Goal: Task Accomplishment & Management: Use online tool/utility

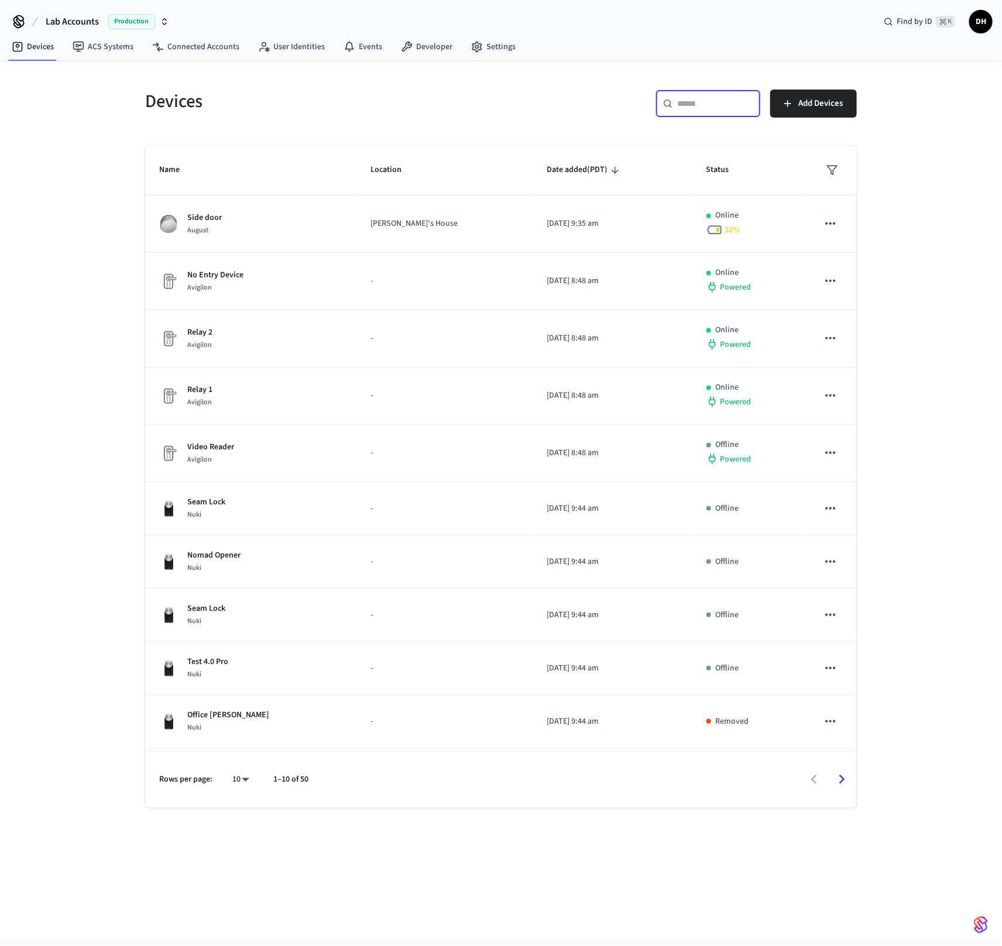
click at [705, 108] on input "text" at bounding box center [715, 104] width 76 height 12
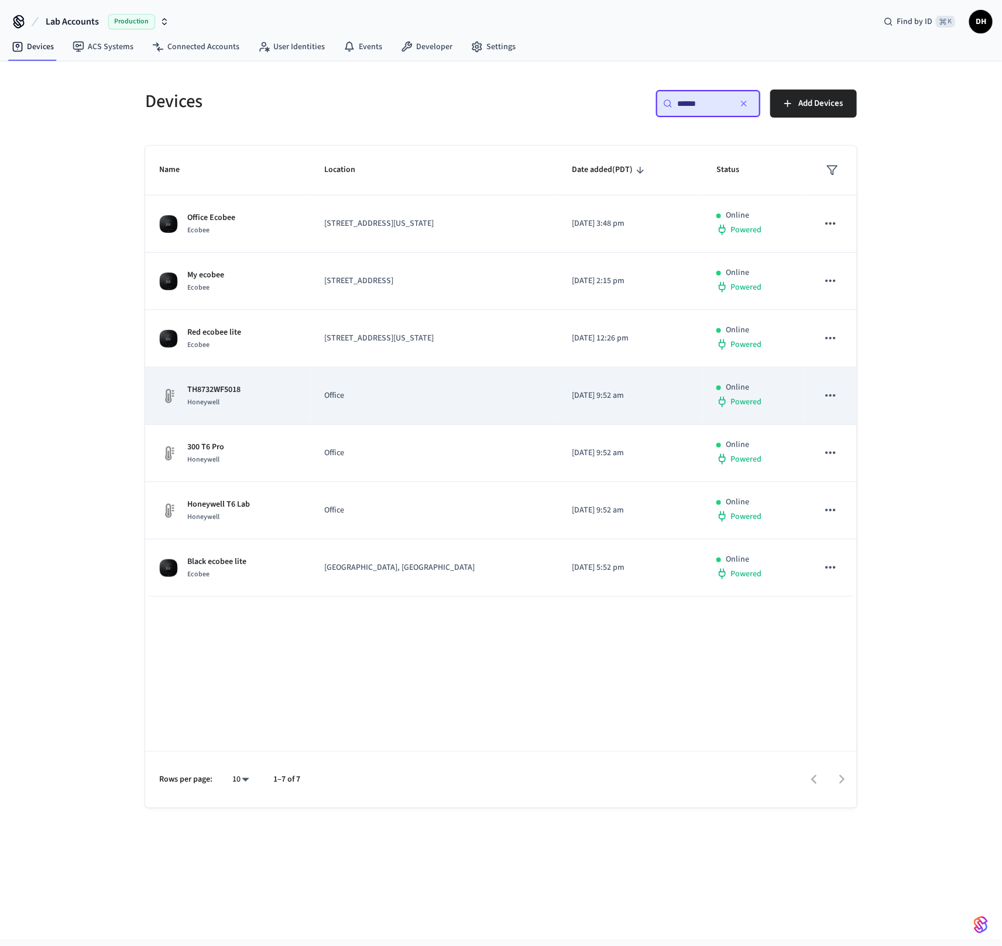
type input "******"
click at [212, 396] on div "Honeywell" at bounding box center [213, 402] width 53 height 12
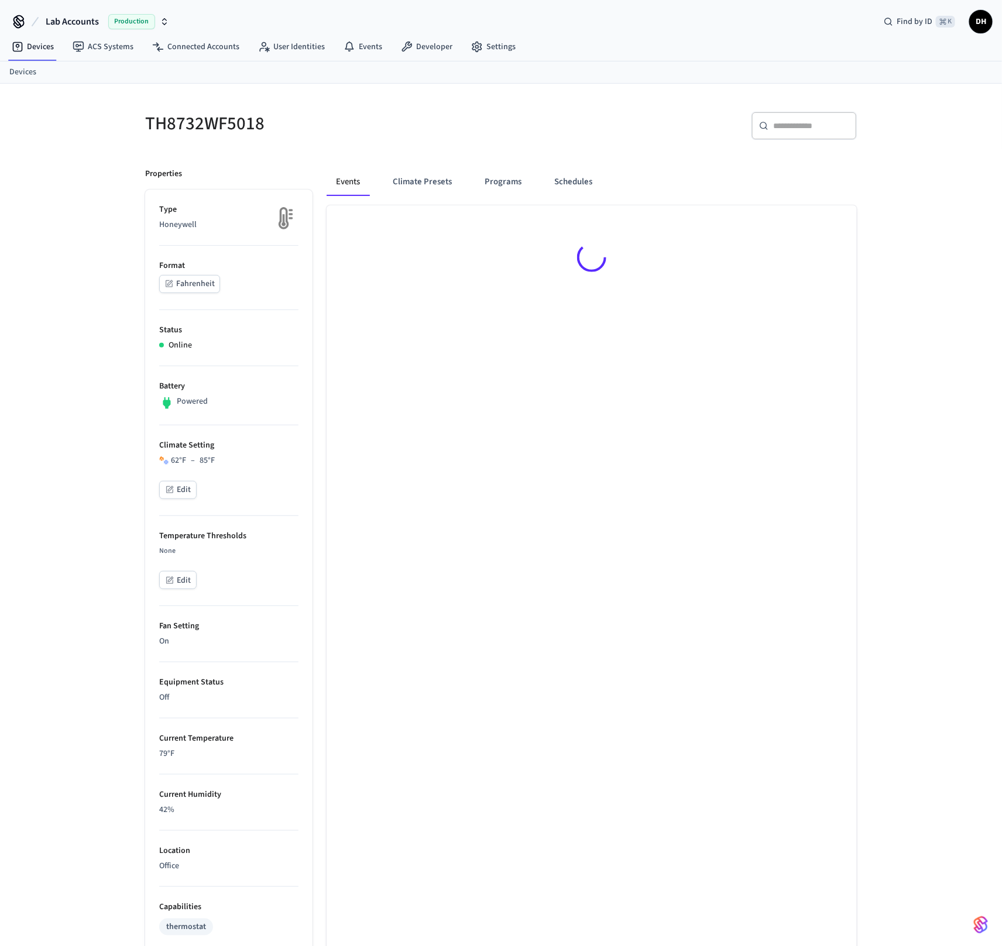
click at [212, 395] on div "Powered" at bounding box center [228, 402] width 139 height 15
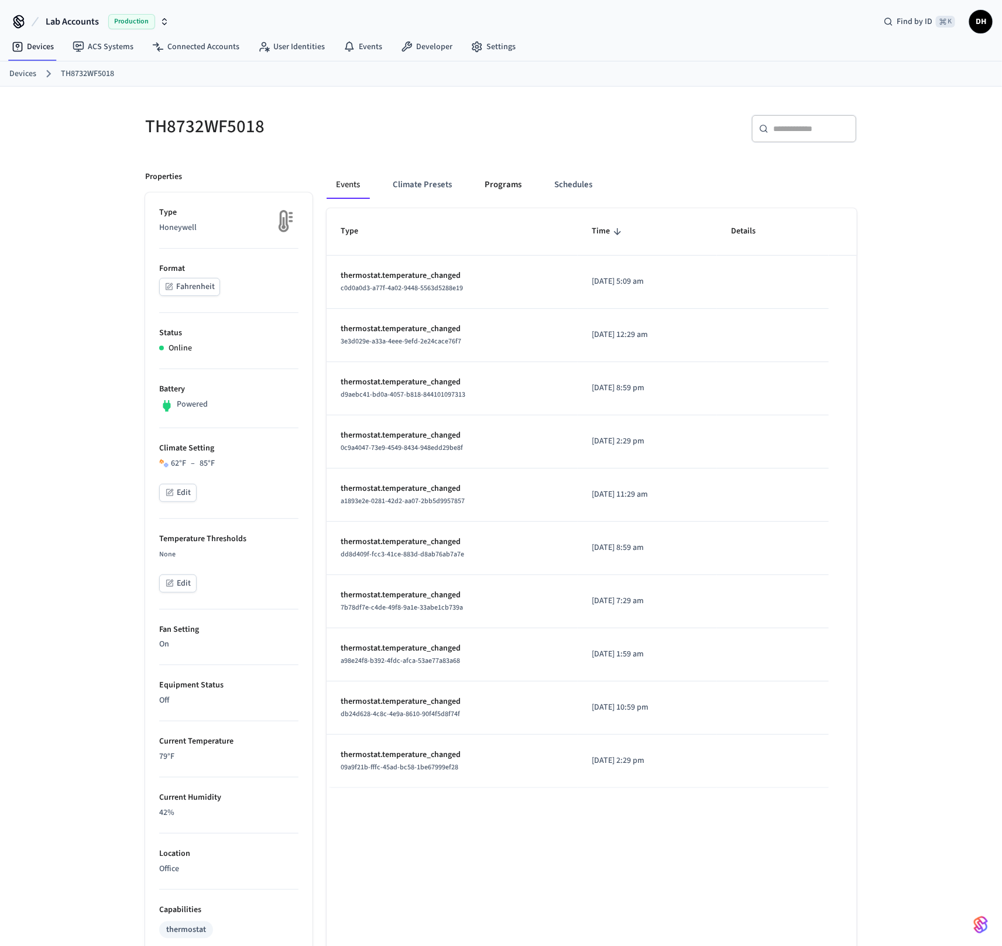
click at [498, 180] on button "Programs" at bounding box center [503, 185] width 56 height 28
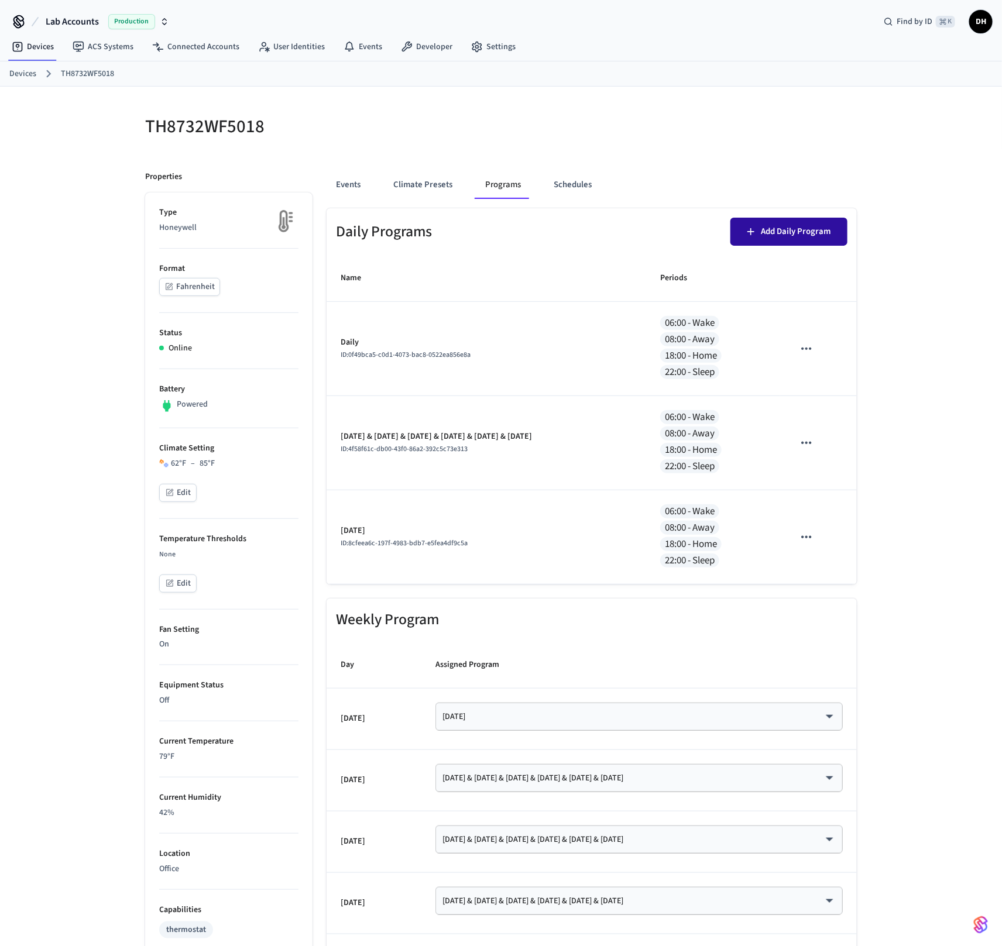
click at [793, 225] on button "Add Daily Program" at bounding box center [788, 232] width 117 height 28
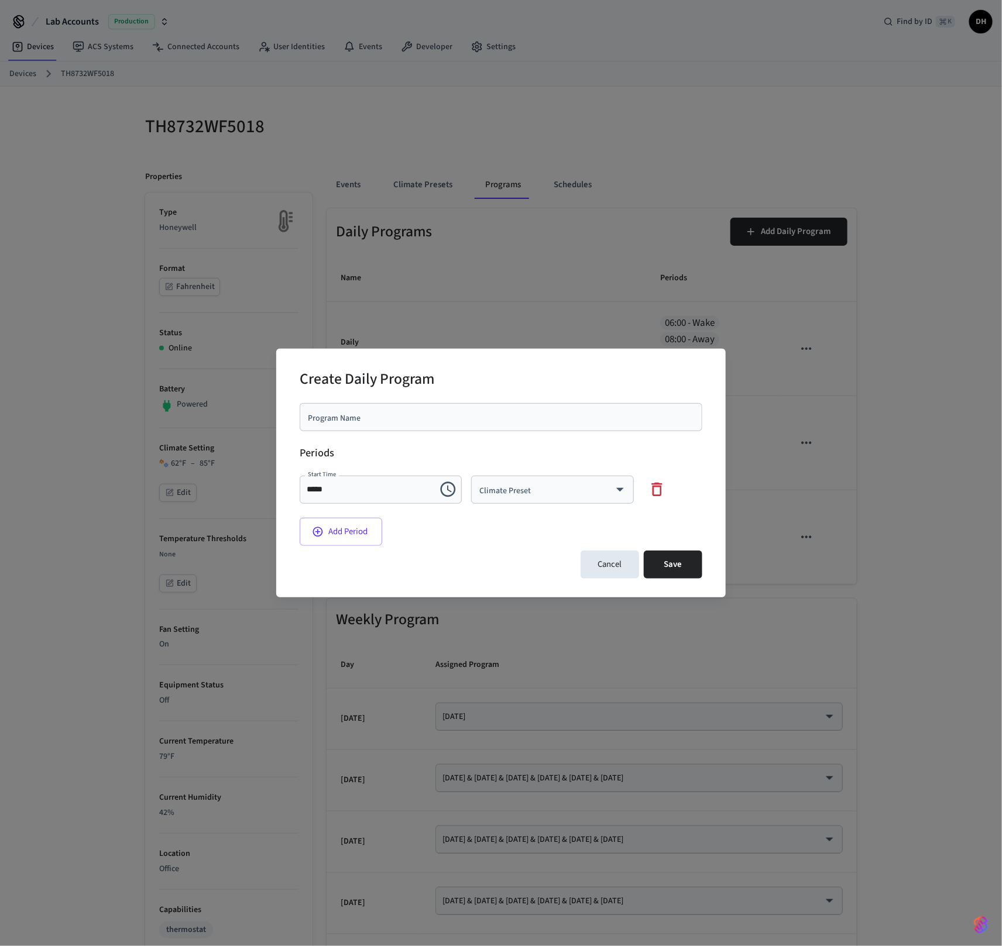
click at [514, 486] on body "Lab Accounts Production Find by ID ⌘ K DH Devices ACS Systems Connected Account…" at bounding box center [501, 580] width 1002 height 1161
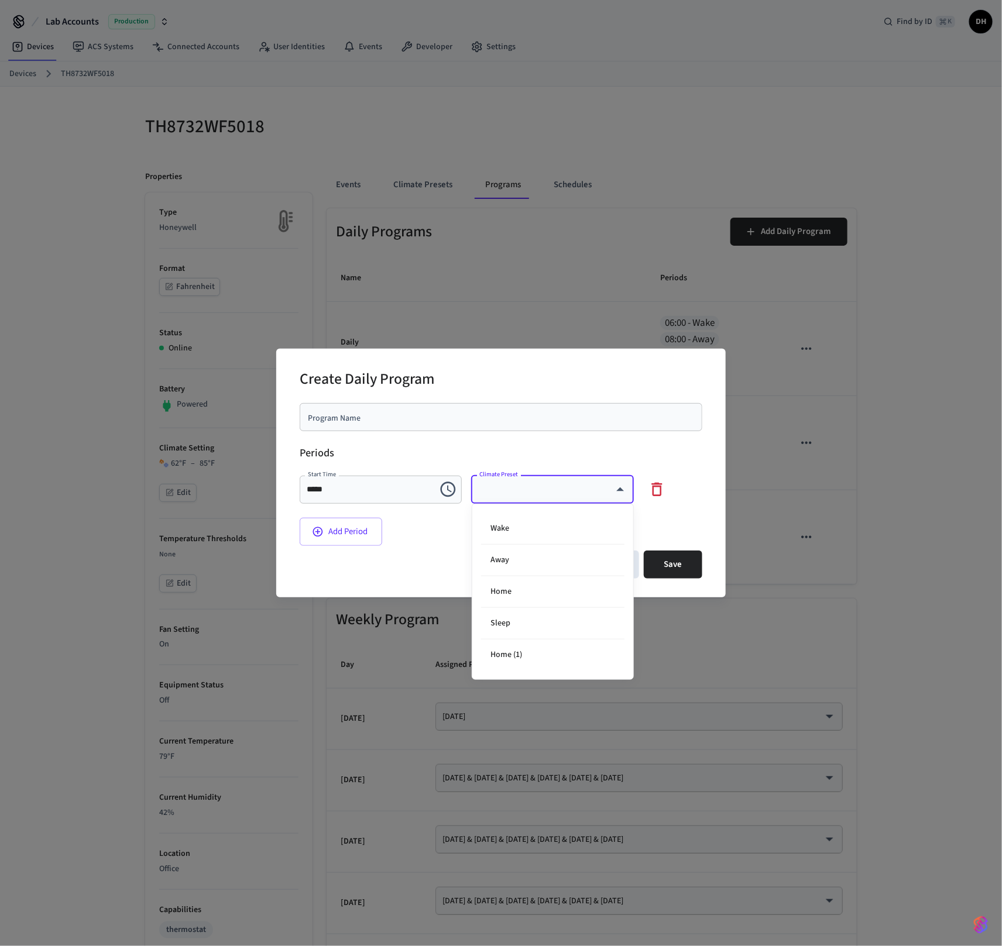
click at [882, 453] on div at bounding box center [501, 473] width 1002 height 946
